Goal: Task Accomplishment & Management: Complete application form

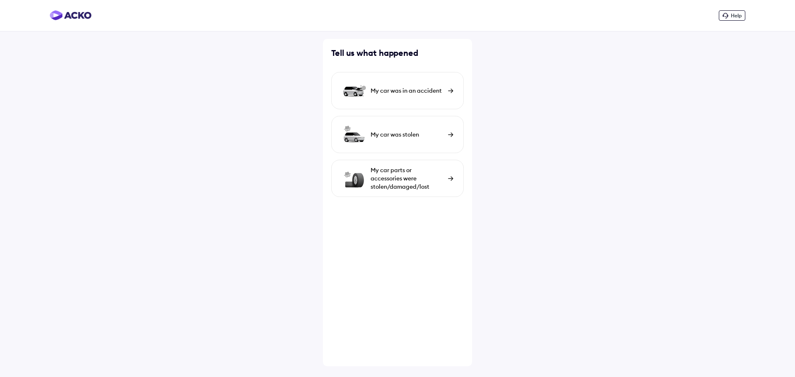
click at [729, 16] on div "Help" at bounding box center [732, 15] width 27 height 10
click at [413, 184] on div "My car parts or accessories were stolen/damaged/lost" at bounding box center [407, 178] width 73 height 25
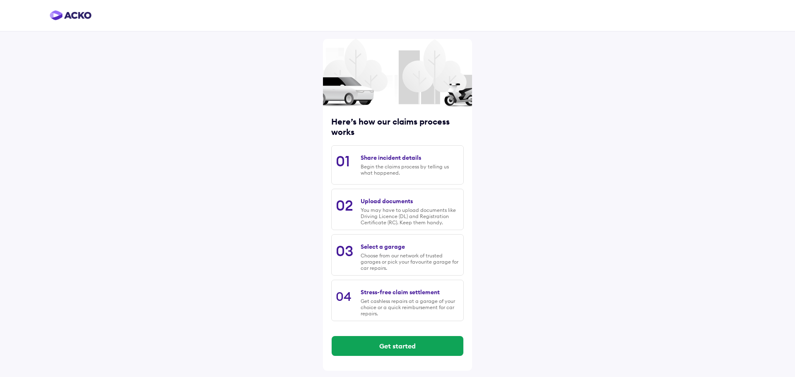
click at [384, 249] on div "Select a garage" at bounding box center [383, 246] width 44 height 7
